Goal: Register for event/course

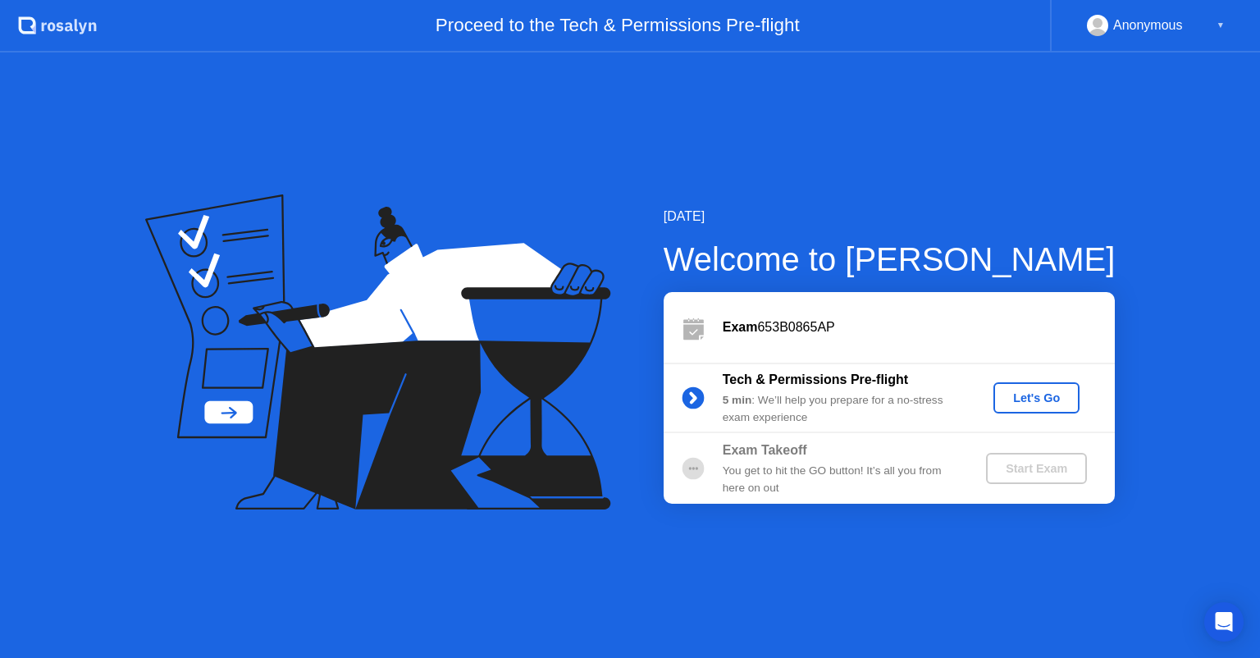
click at [1048, 391] on div "Let's Go" at bounding box center [1036, 397] width 73 height 13
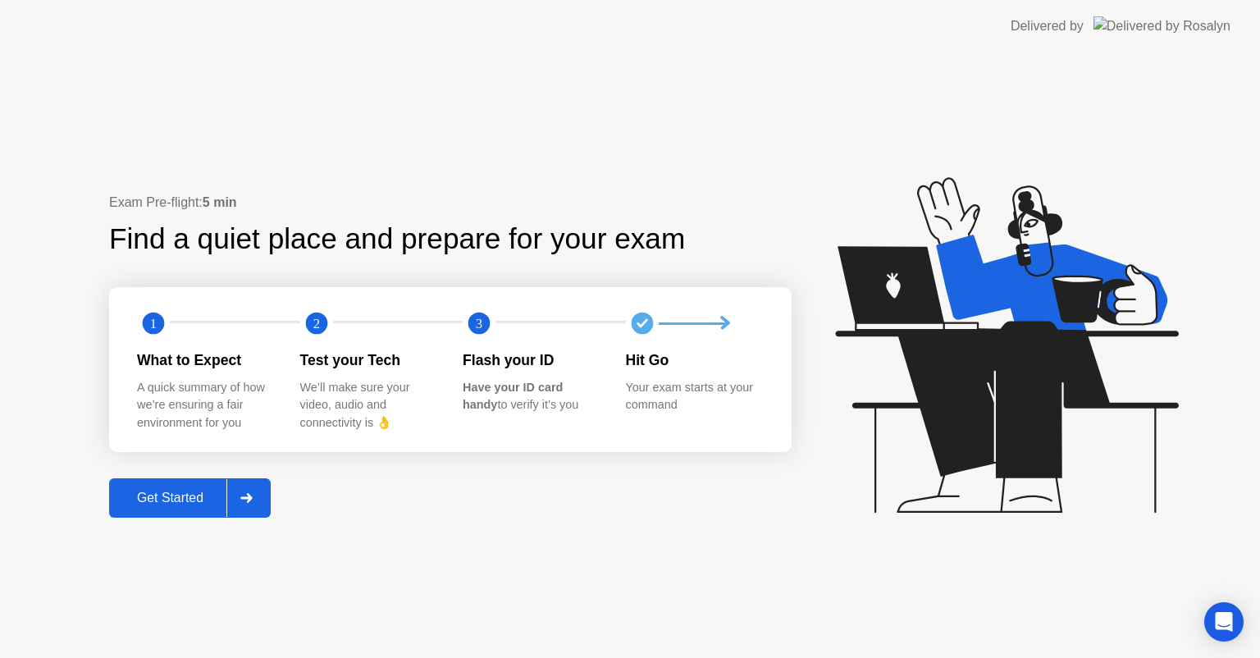
click at [160, 505] on div "Get Started" at bounding box center [170, 498] width 112 height 15
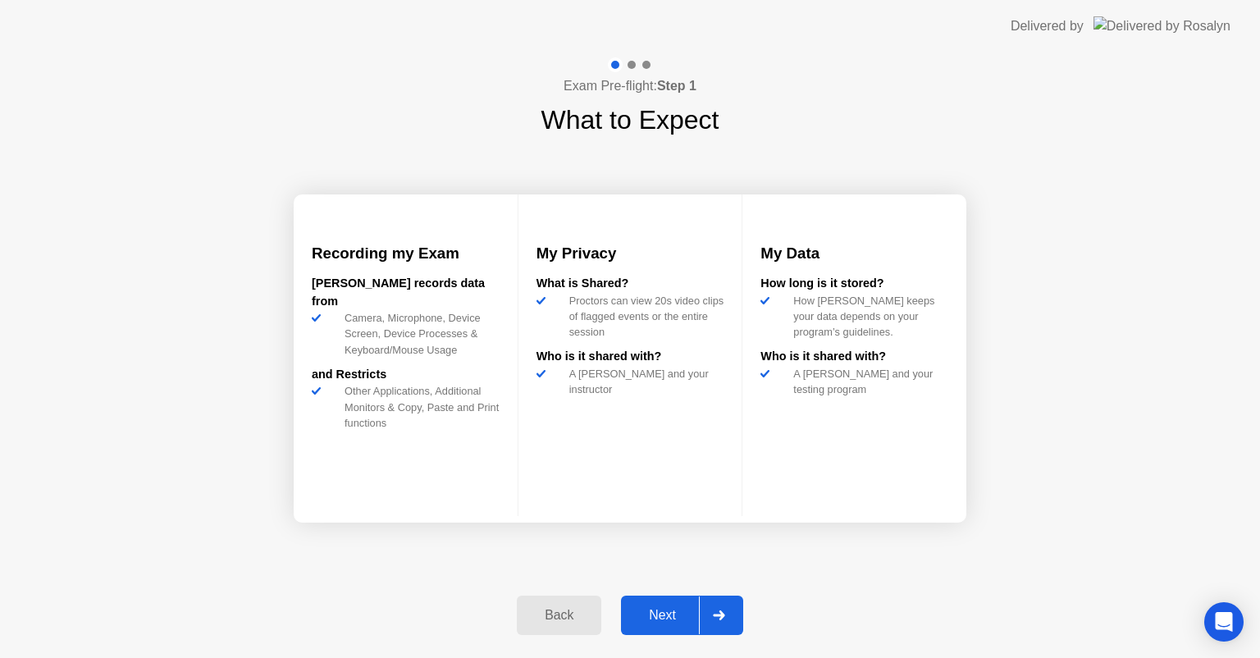
click at [659, 616] on div "Next" at bounding box center [662, 615] width 73 height 15
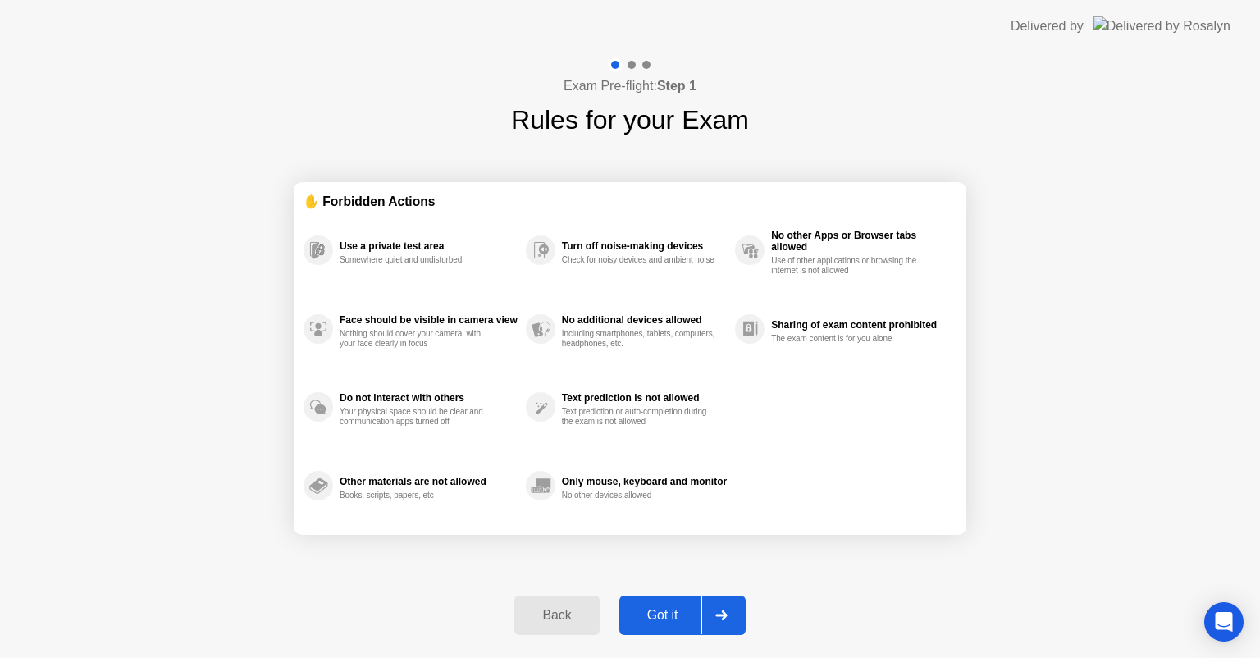
click at [633, 618] on div "Got it" at bounding box center [662, 615] width 77 height 15
select select "**********"
select select "*******"
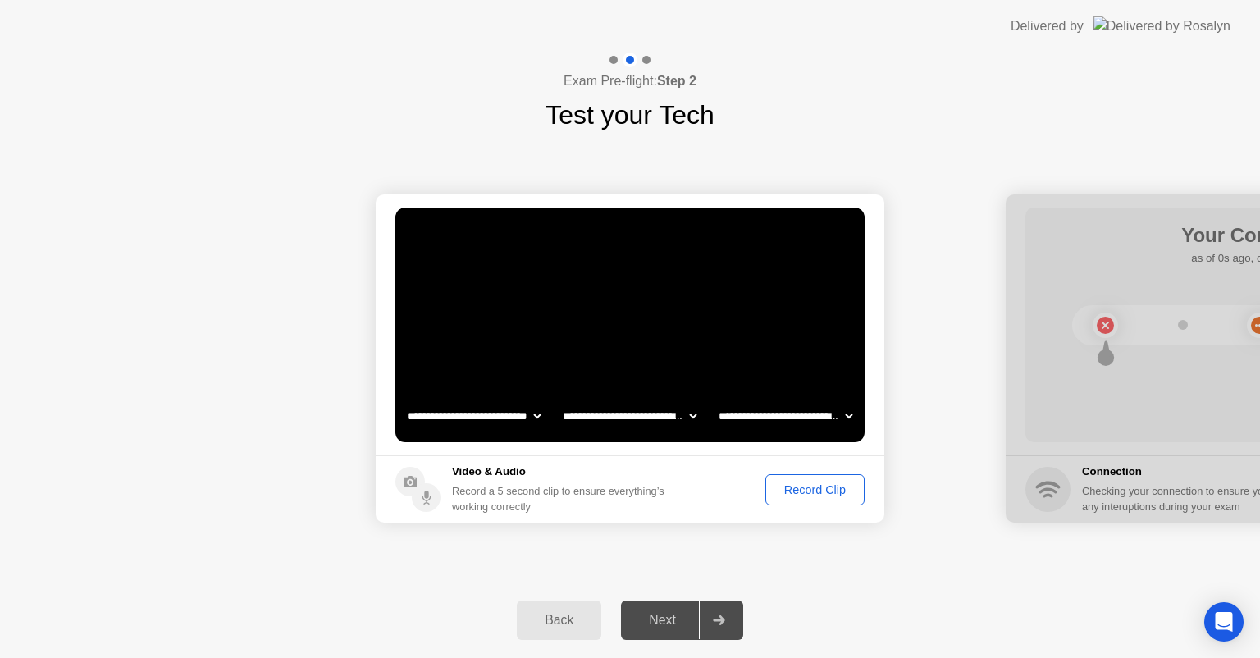
click at [792, 488] on div "Record Clip" at bounding box center [815, 489] width 88 height 13
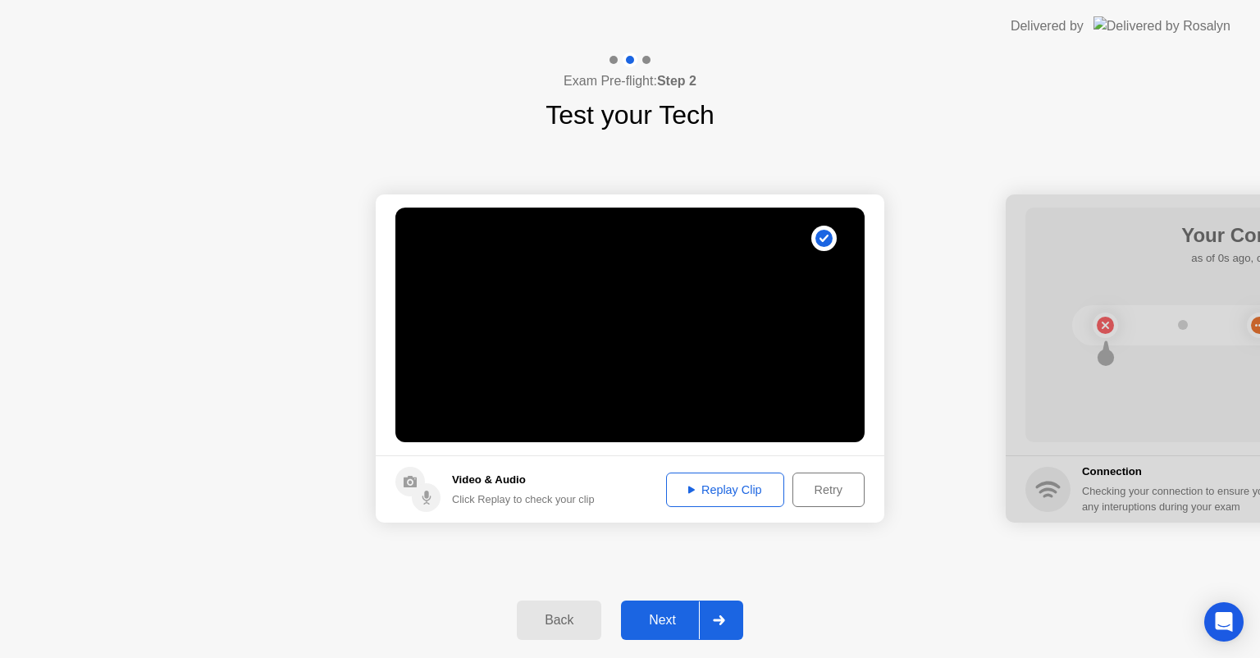
click at [687, 500] on button "Replay Clip" at bounding box center [725, 490] width 118 height 34
click at [650, 613] on div "Next" at bounding box center [662, 620] width 73 height 15
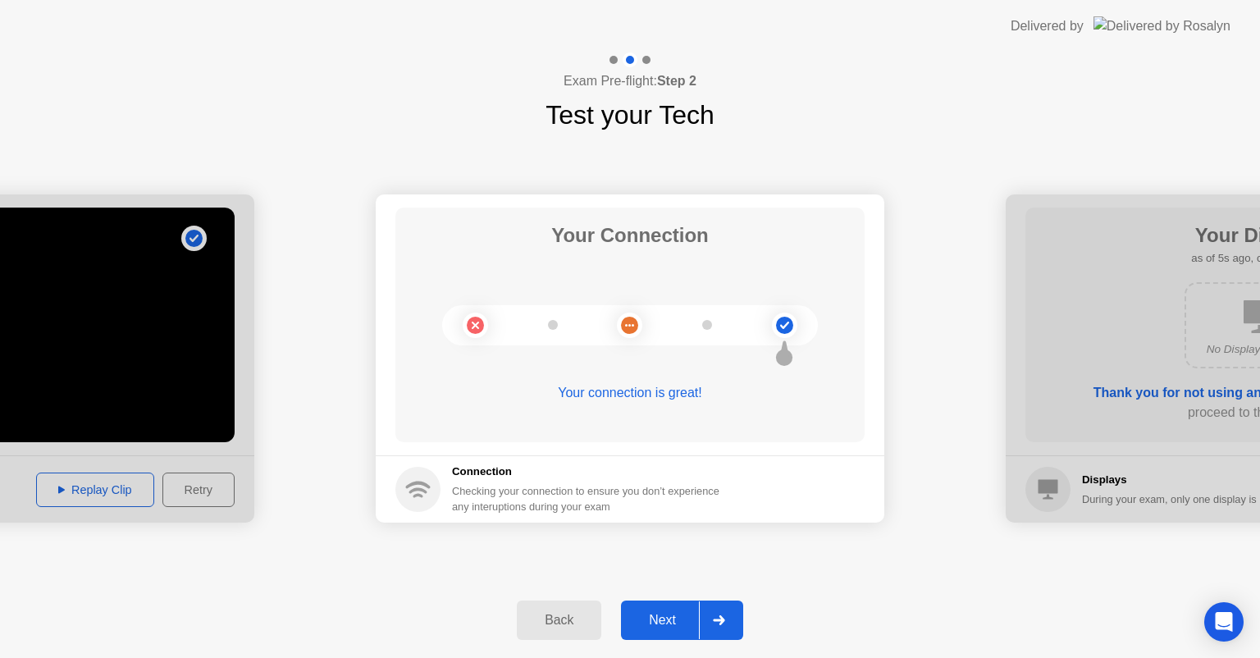
click at [655, 614] on div "Next" at bounding box center [662, 620] width 73 height 15
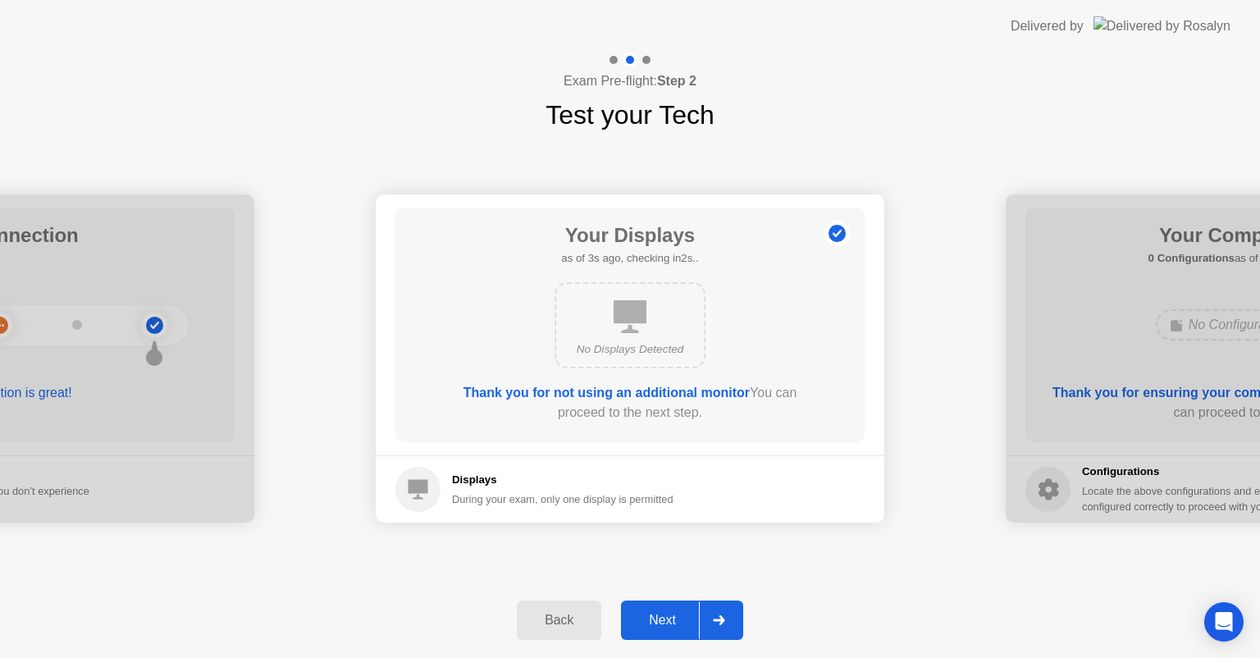
click at [655, 614] on div "Next" at bounding box center [662, 620] width 73 height 15
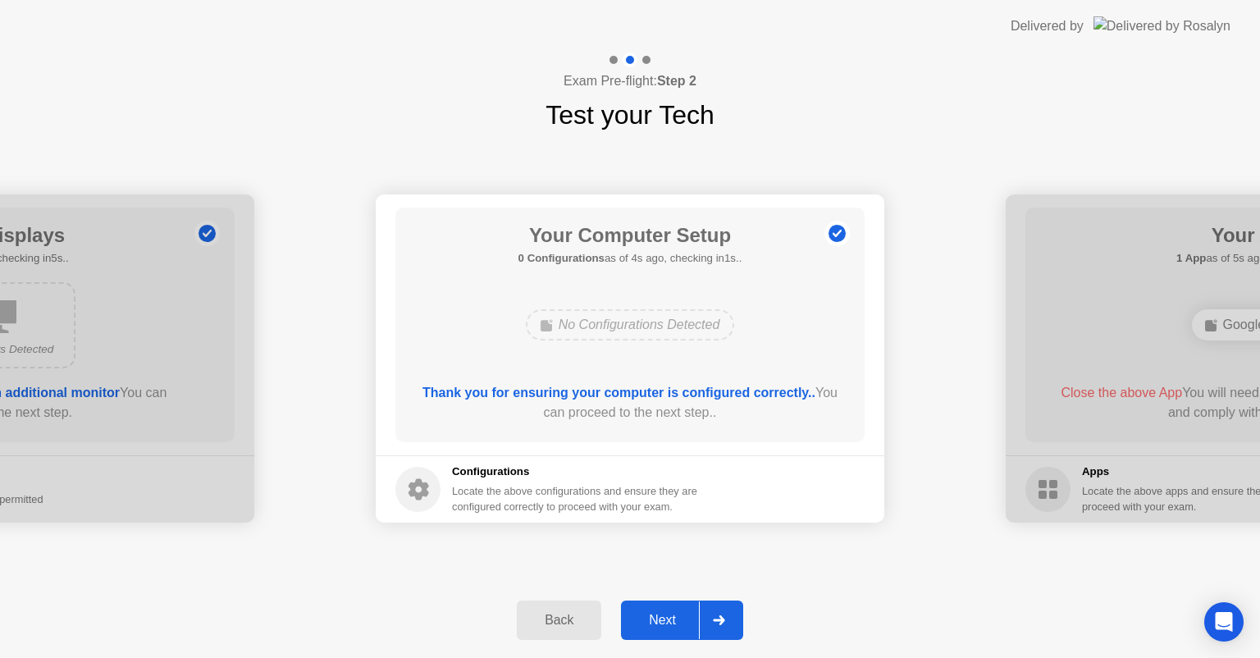
click at [655, 614] on div "Next" at bounding box center [662, 620] width 73 height 15
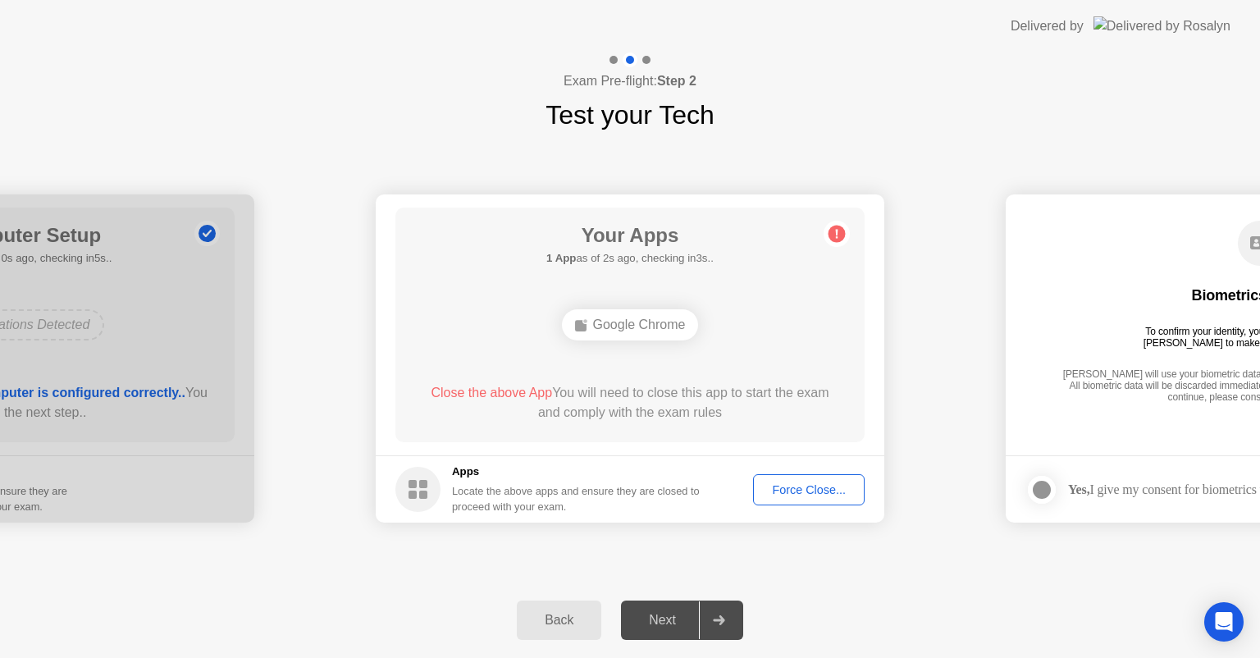
click at [784, 491] on div "Force Close..." at bounding box center [809, 489] width 100 height 13
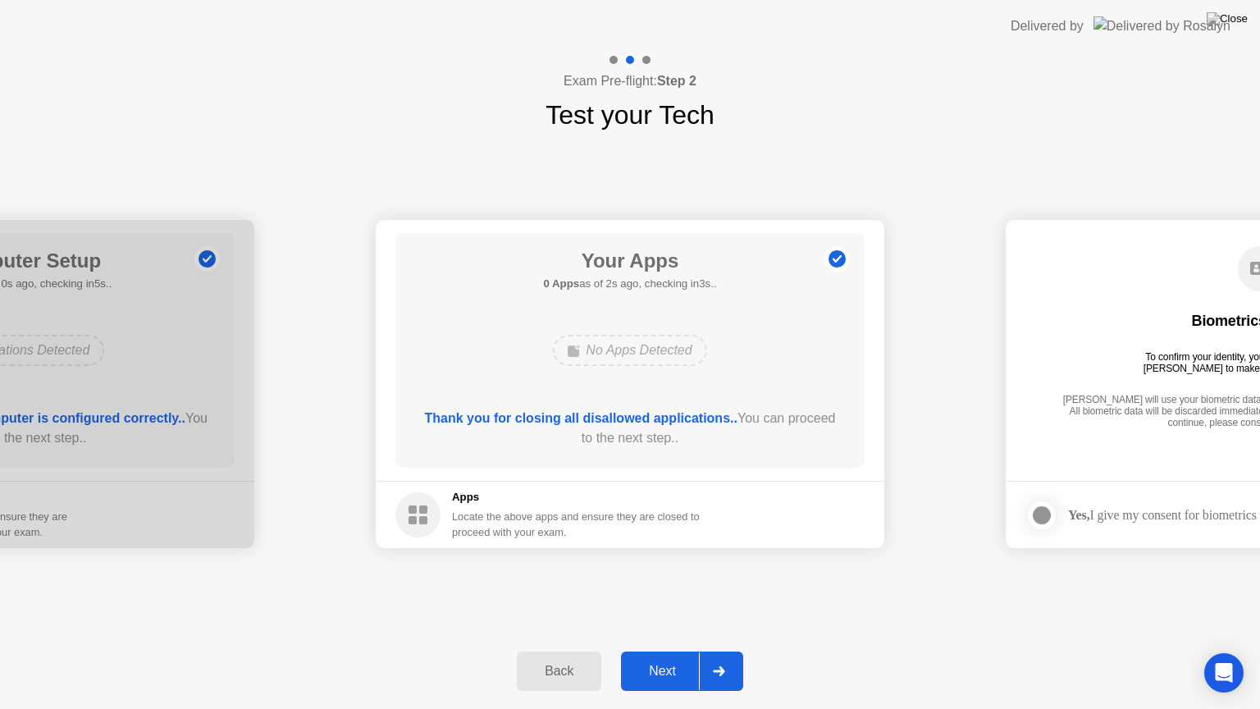
click at [656, 657] on div "Next" at bounding box center [662, 671] width 73 height 15
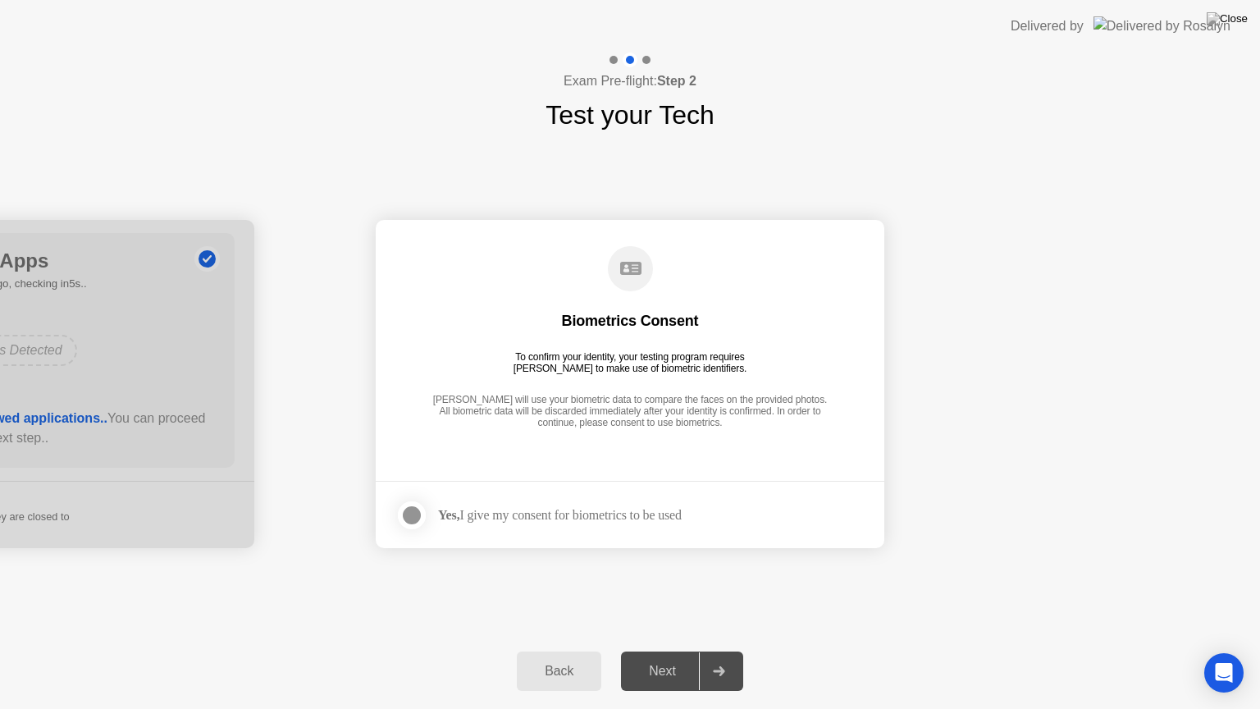
click at [682, 521] on div "Yes, I give my consent for biometrics to be used" at bounding box center [560, 515] width 244 height 16
click at [628, 512] on div "Yes, I give my consent for biometrics to be used" at bounding box center [560, 515] width 244 height 16
click at [407, 523] on div at bounding box center [412, 515] width 20 height 20
click at [646, 656] on button "Next" at bounding box center [682, 670] width 122 height 39
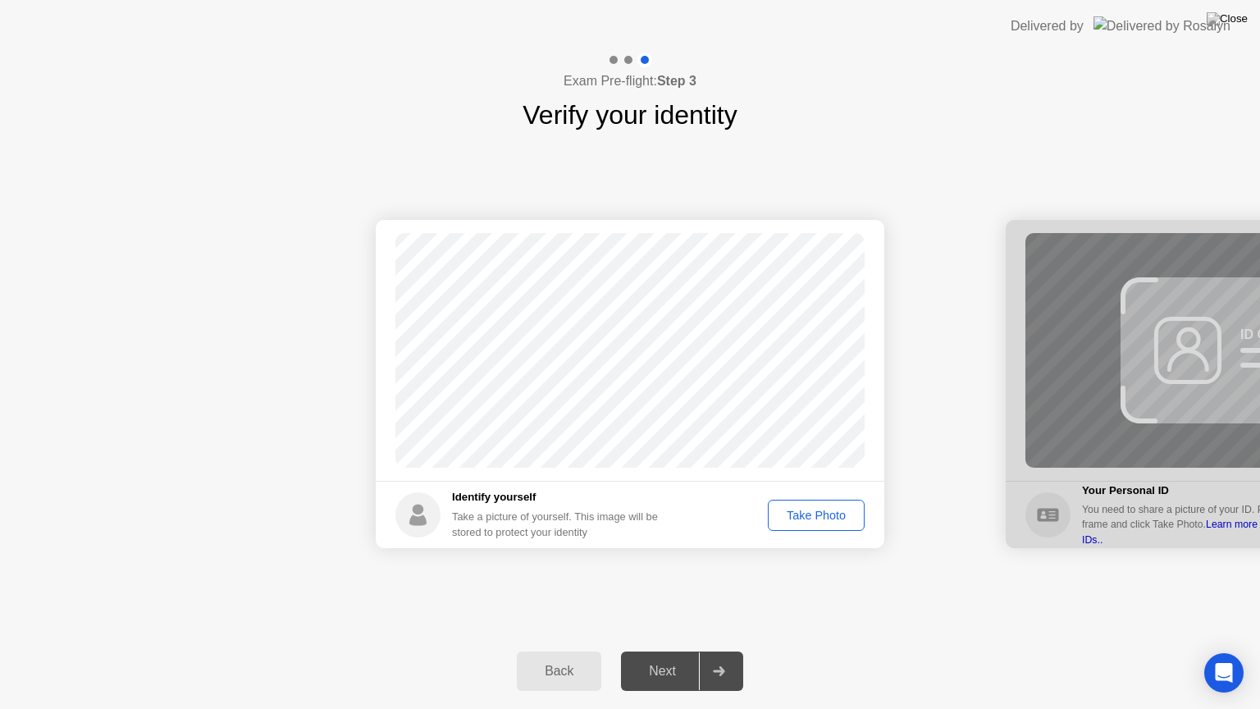
click at [828, 514] on div "Take Photo" at bounding box center [816, 515] width 85 height 13
click at [651, 657] on div "Next" at bounding box center [662, 671] width 73 height 15
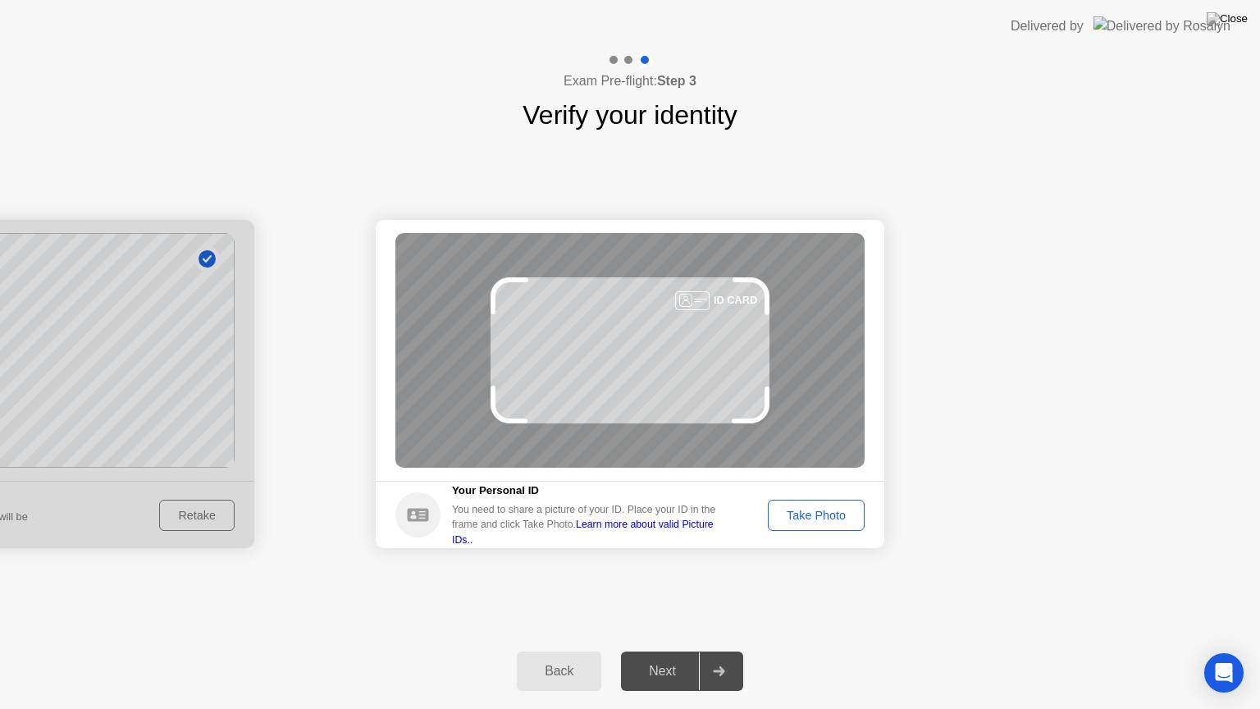
click at [812, 522] on div "Take Photo" at bounding box center [816, 515] width 85 height 13
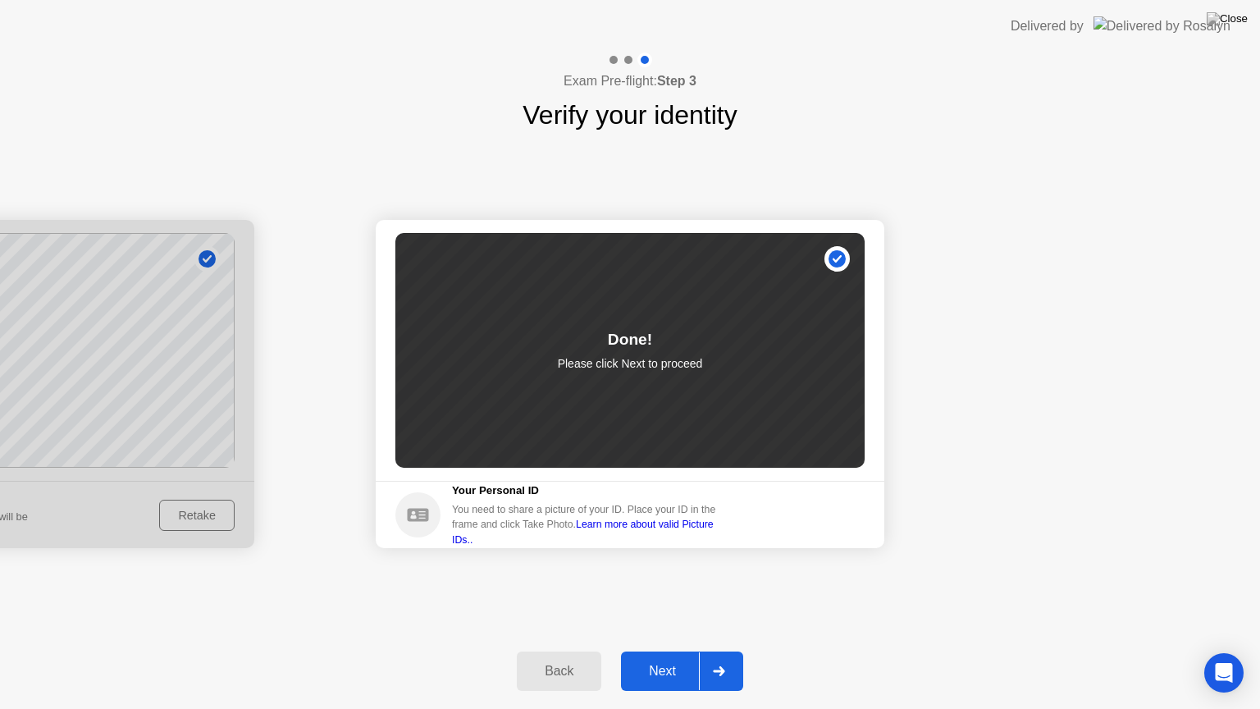
click at [651, 657] on div "Next" at bounding box center [662, 671] width 73 height 15
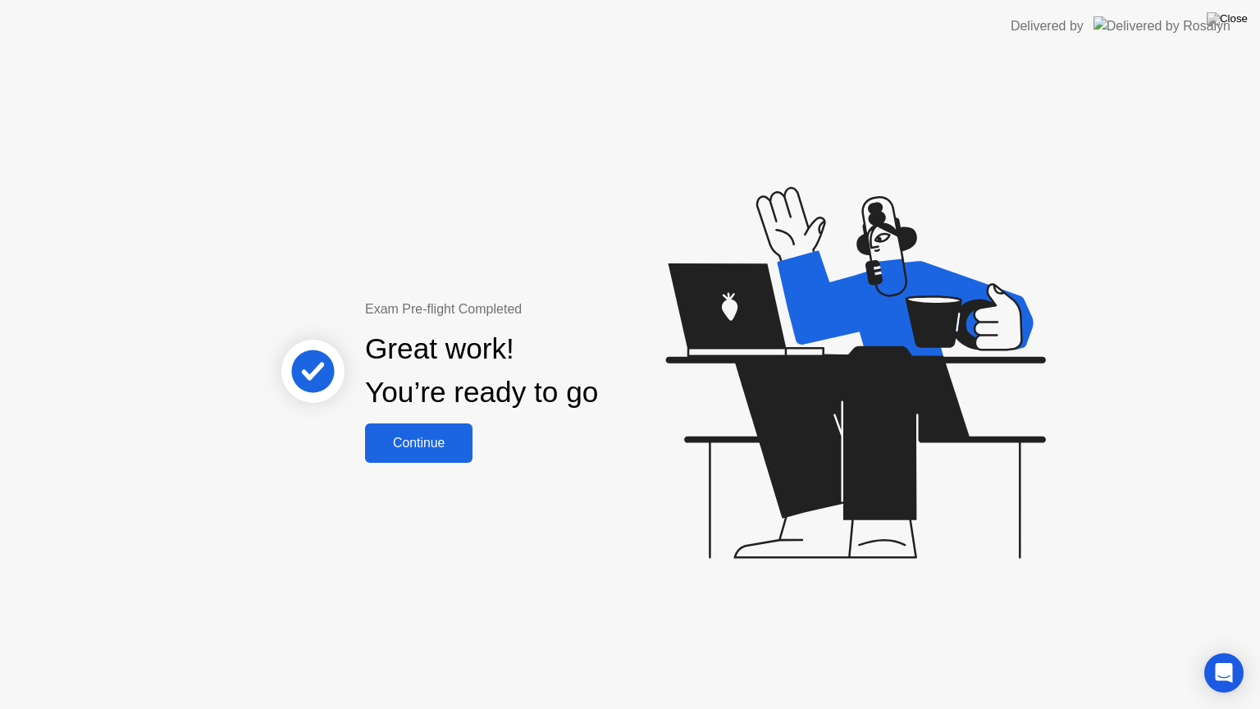
click at [438, 441] on div "Continue" at bounding box center [419, 443] width 98 height 15
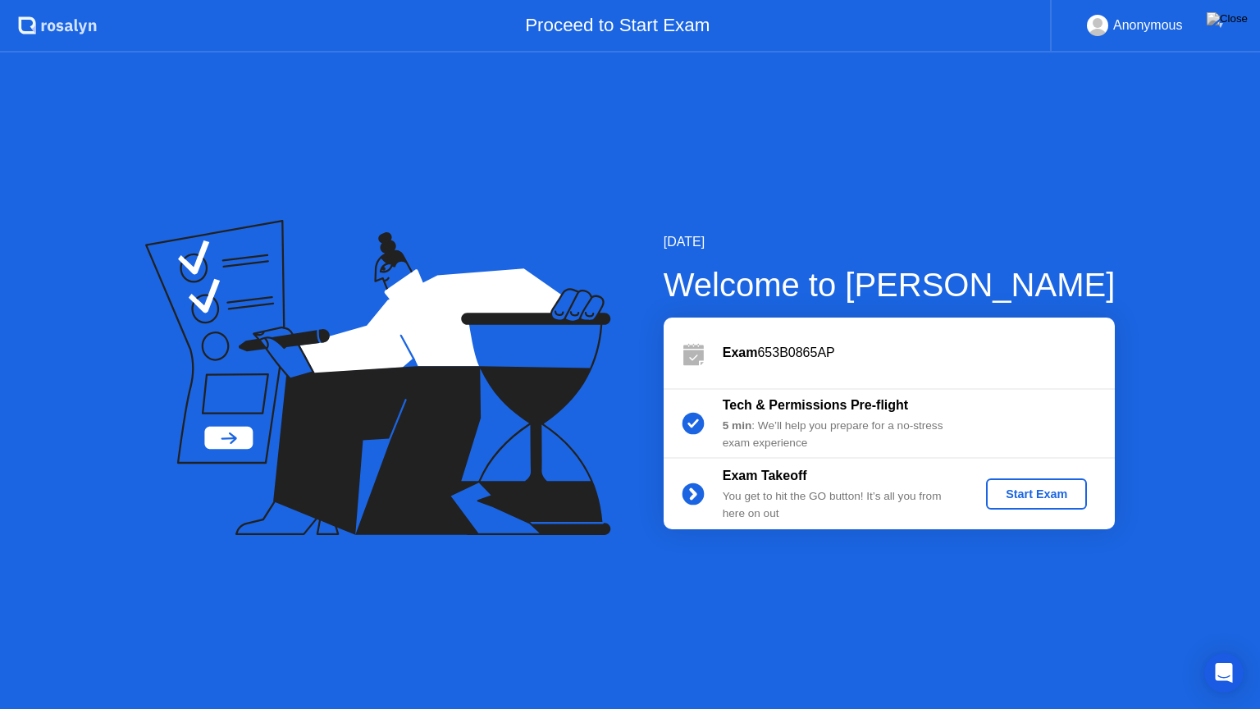
click at [1015, 489] on div "Start Exam" at bounding box center [1037, 493] width 88 height 13
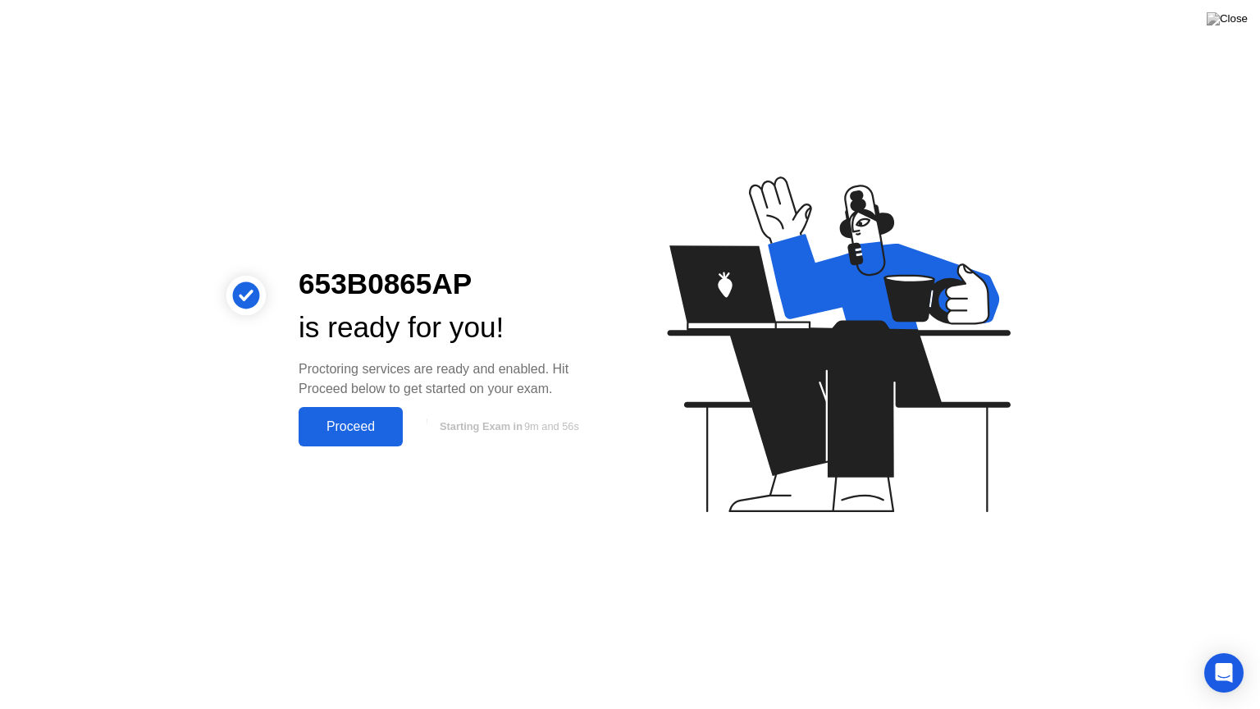
click at [349, 434] on div "Proceed" at bounding box center [351, 426] width 94 height 15
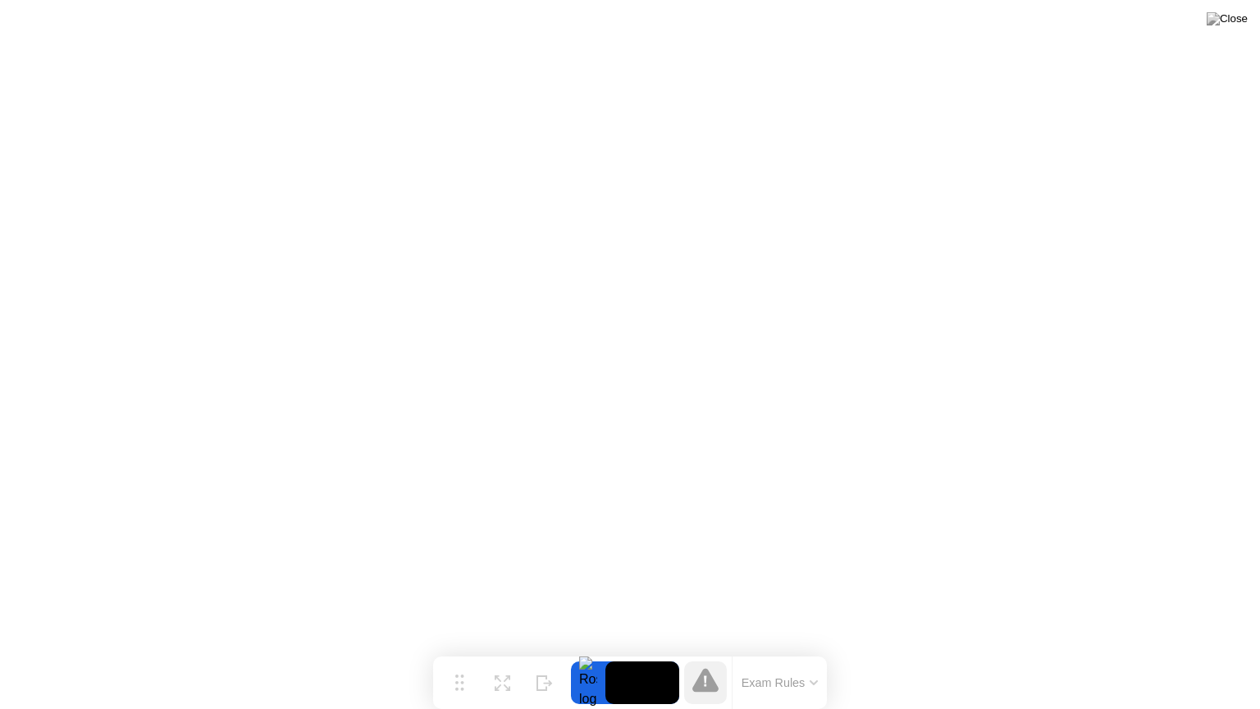
click at [796, 657] on button "Exam Rules" at bounding box center [780, 682] width 87 height 15
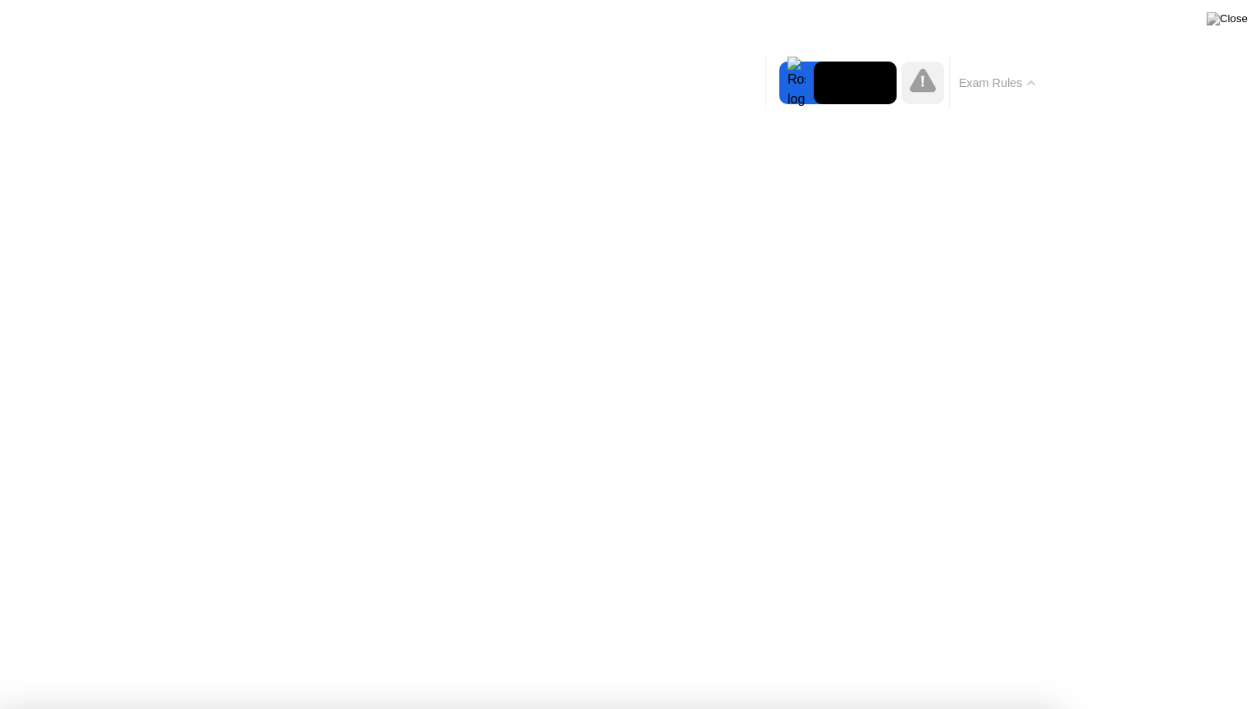
click at [1237, 19] on img at bounding box center [1227, 18] width 41 height 13
